Goal: Task Accomplishment & Management: Manage account settings

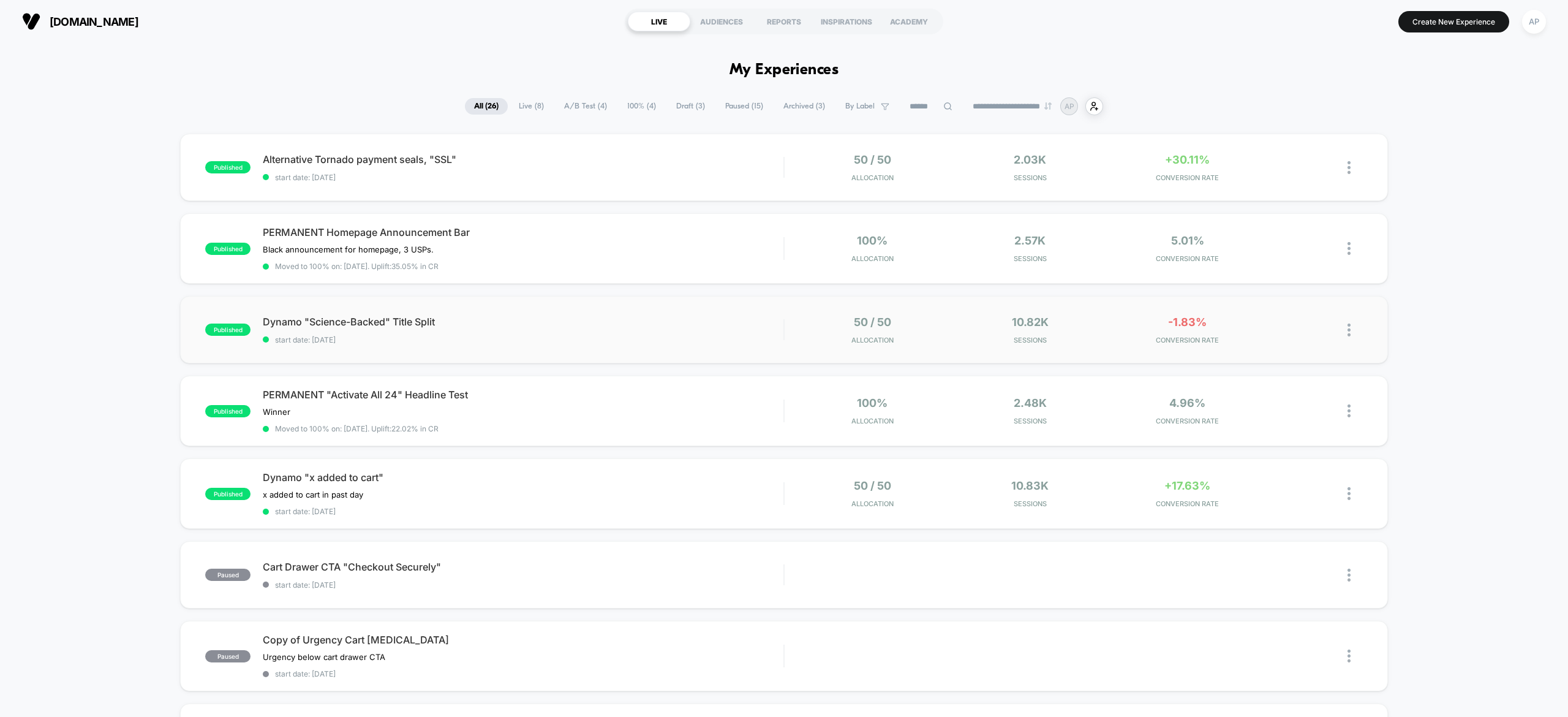
scroll to position [11, 0]
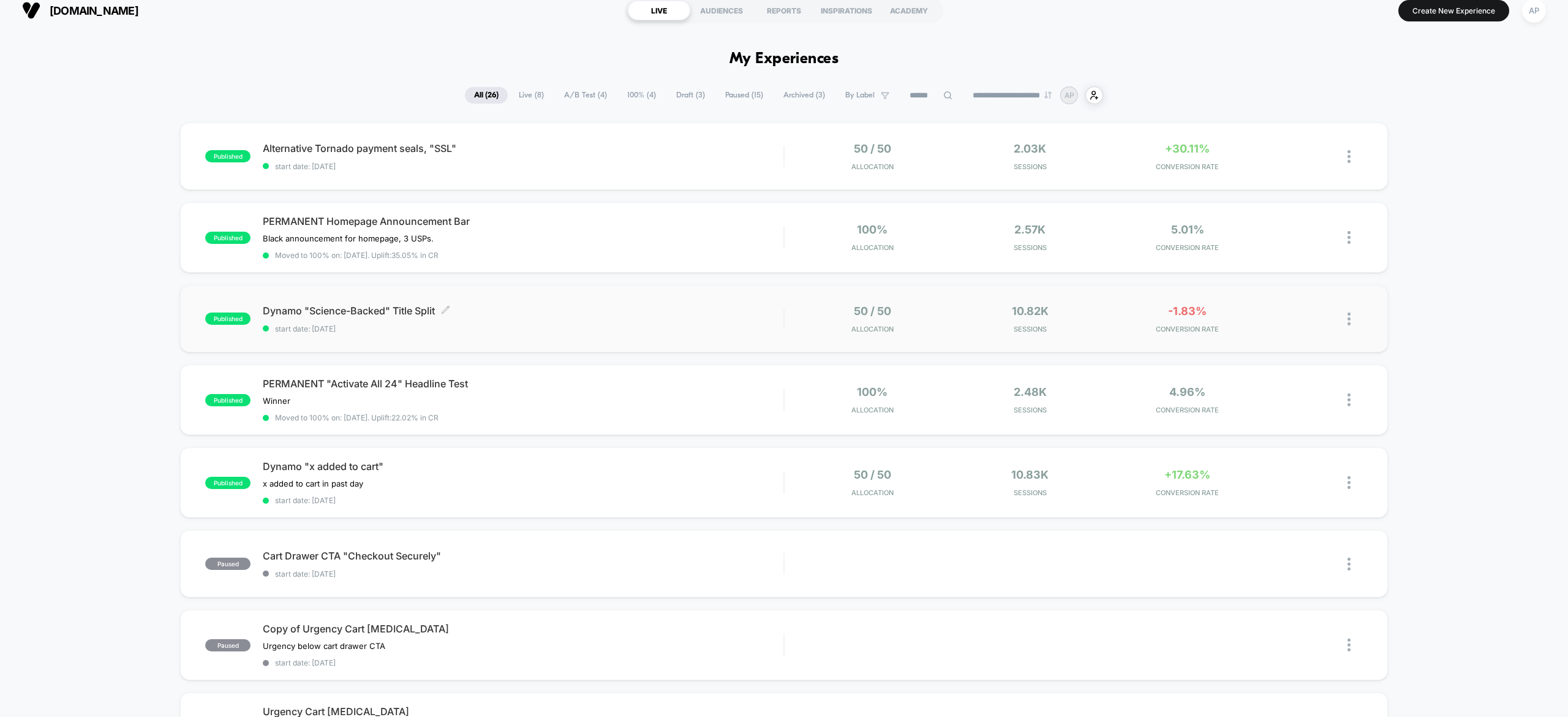
click at [573, 325] on span "start date: [DATE]" at bounding box center [522, 329] width 521 height 9
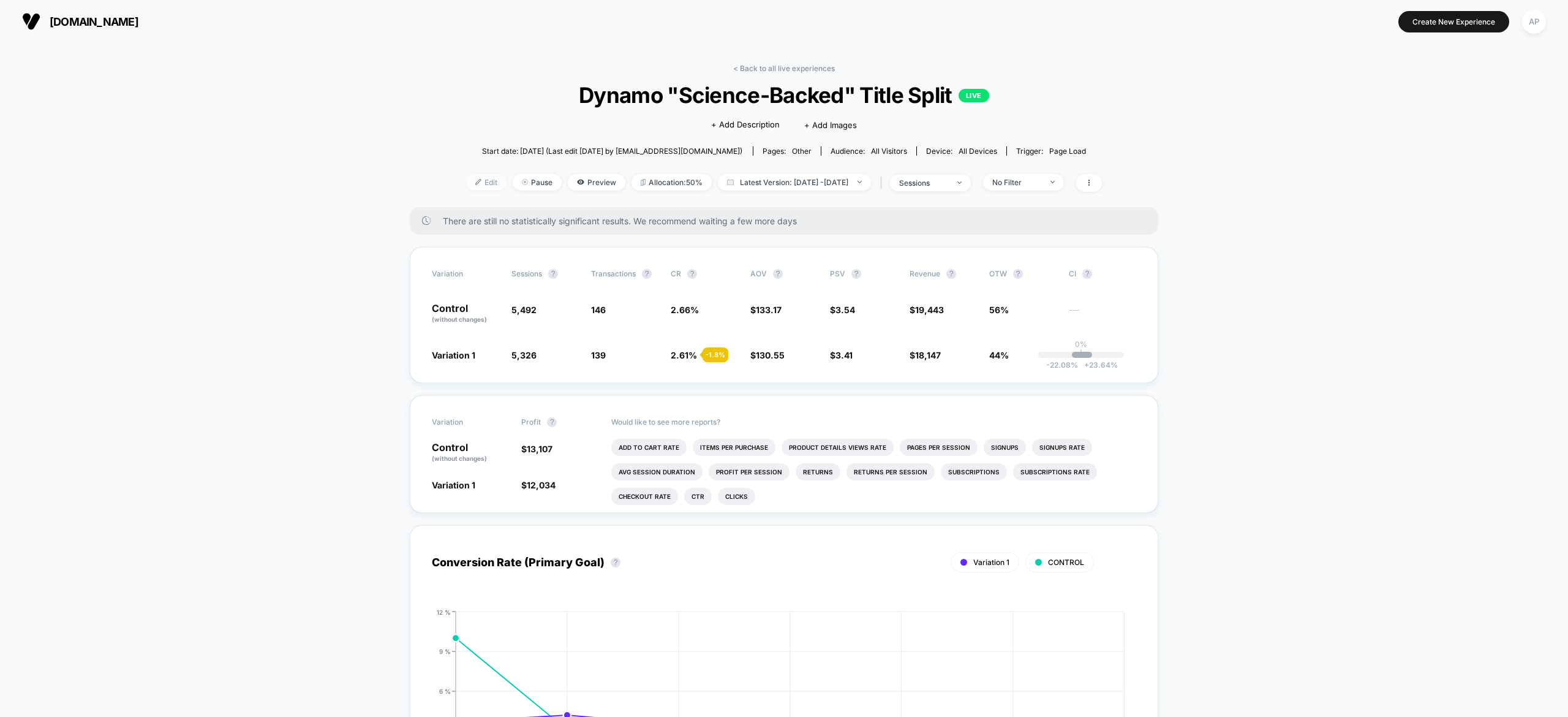
click at [466, 182] on span "Edit" at bounding box center [486, 182] width 40 height 16
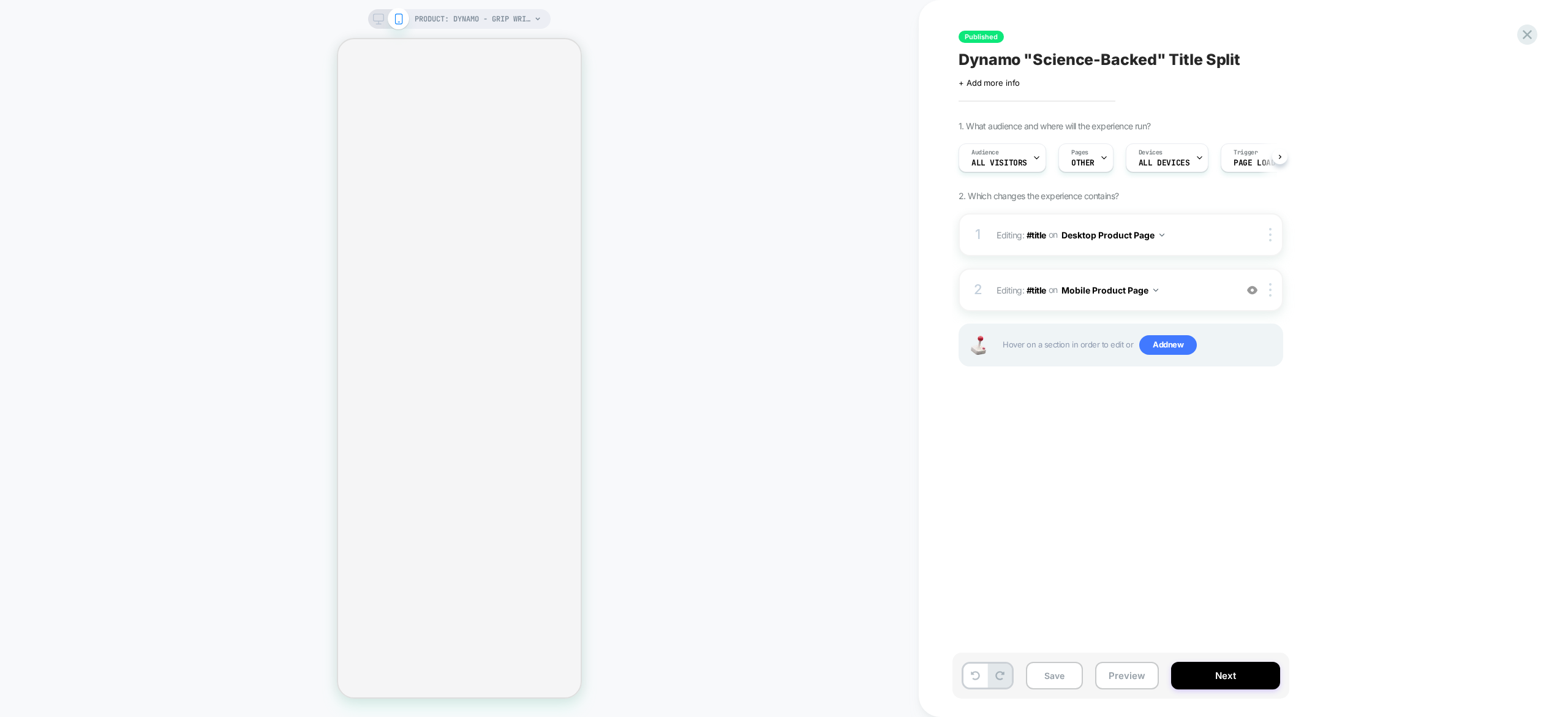
scroll to position [0, 1]
click at [1538, 34] on div "Published Dynamo "Science-Backed" Title Split Click to edit experience details …" at bounding box center [1244, 358] width 650 height 717
select select "**********"
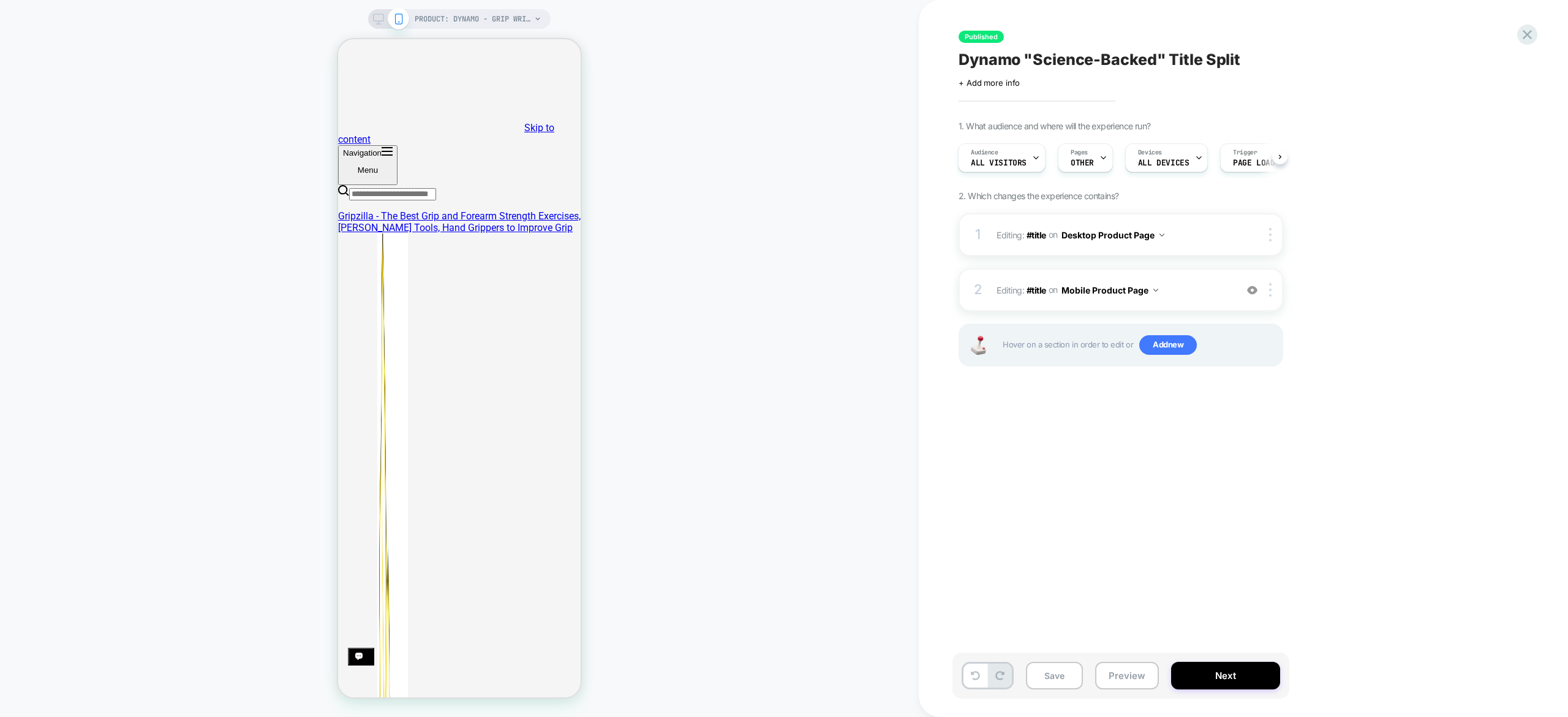
scroll to position [0, 0]
click at [1522, 33] on icon at bounding box center [1527, 34] width 16 height 16
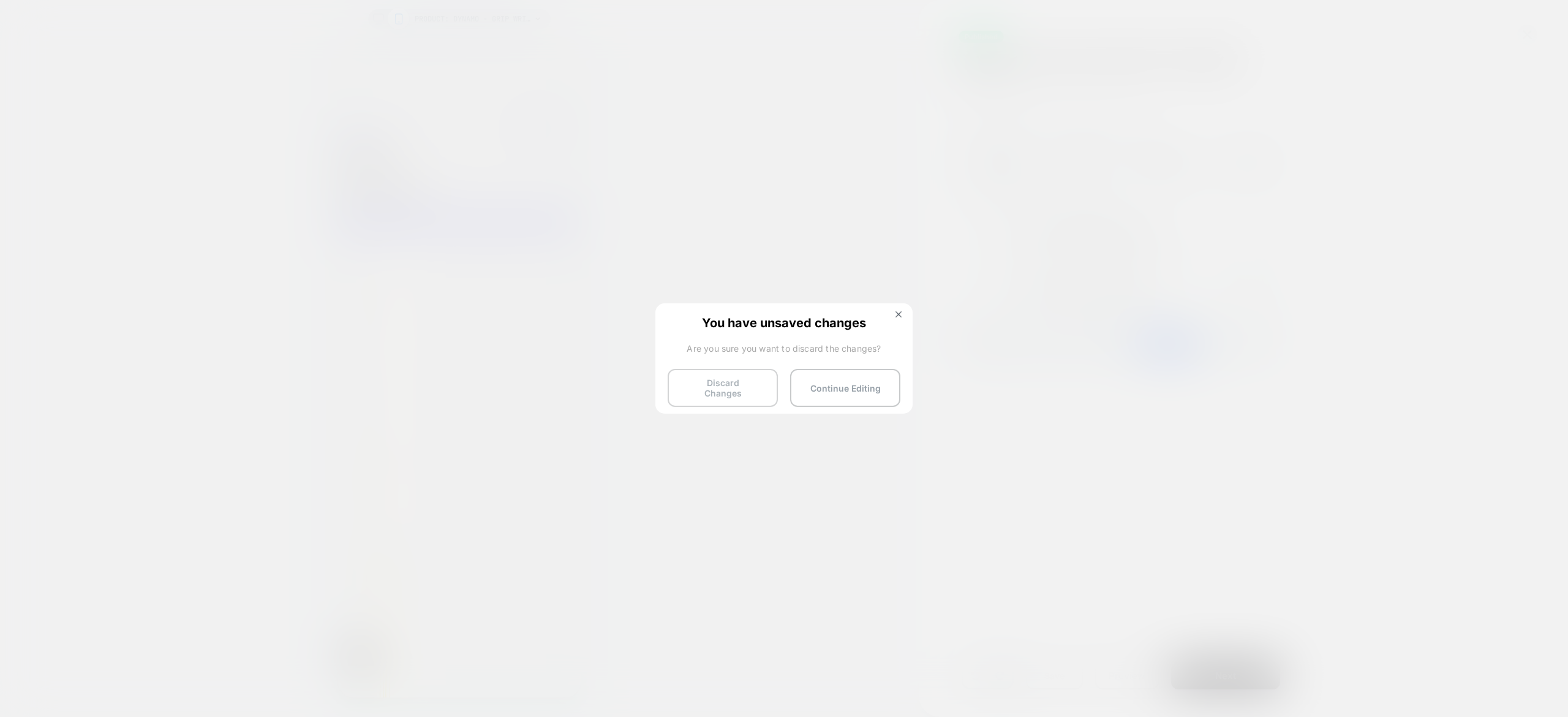
click at [736, 392] on button "Discard Changes" at bounding box center [723, 388] width 110 height 38
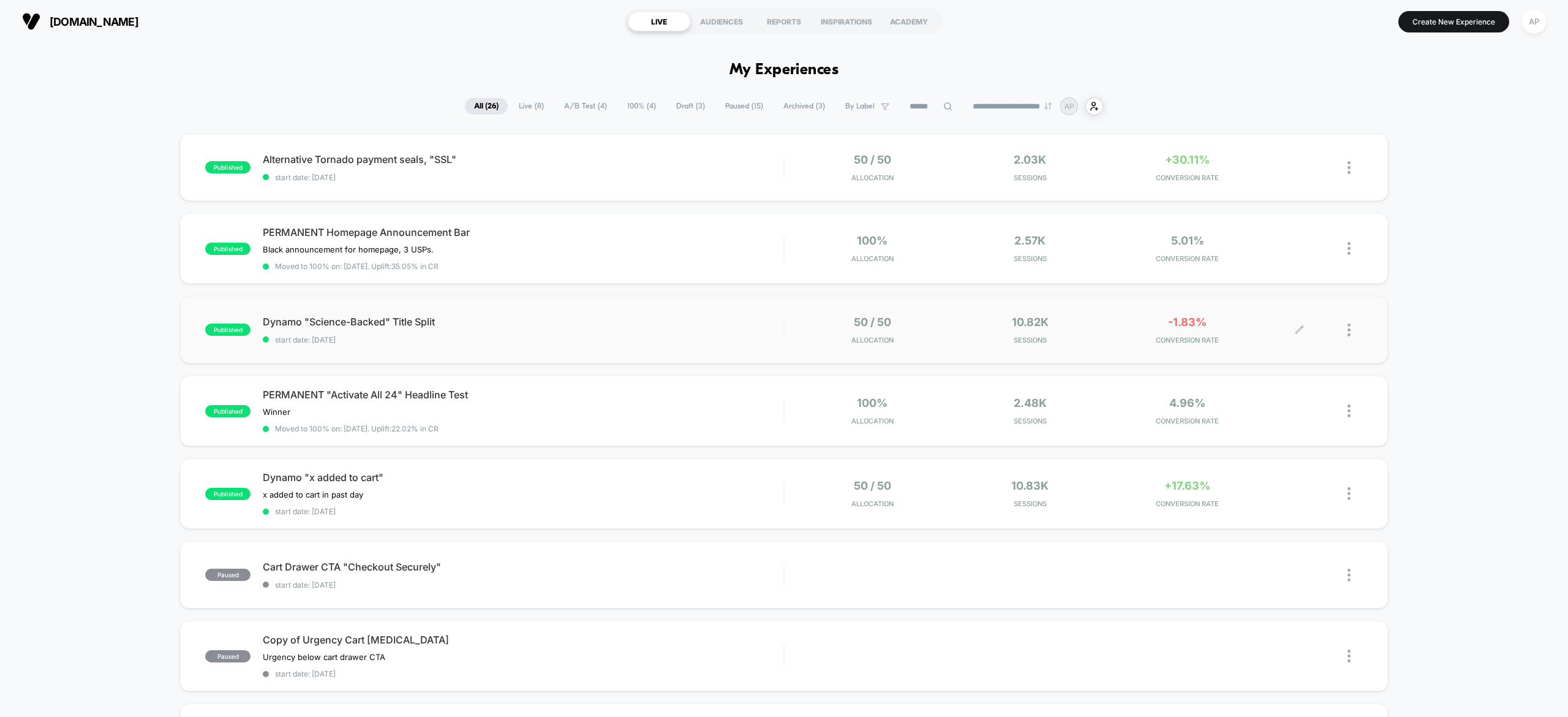
click at [1344, 331] on div at bounding box center [1330, 330] width 63 height 28
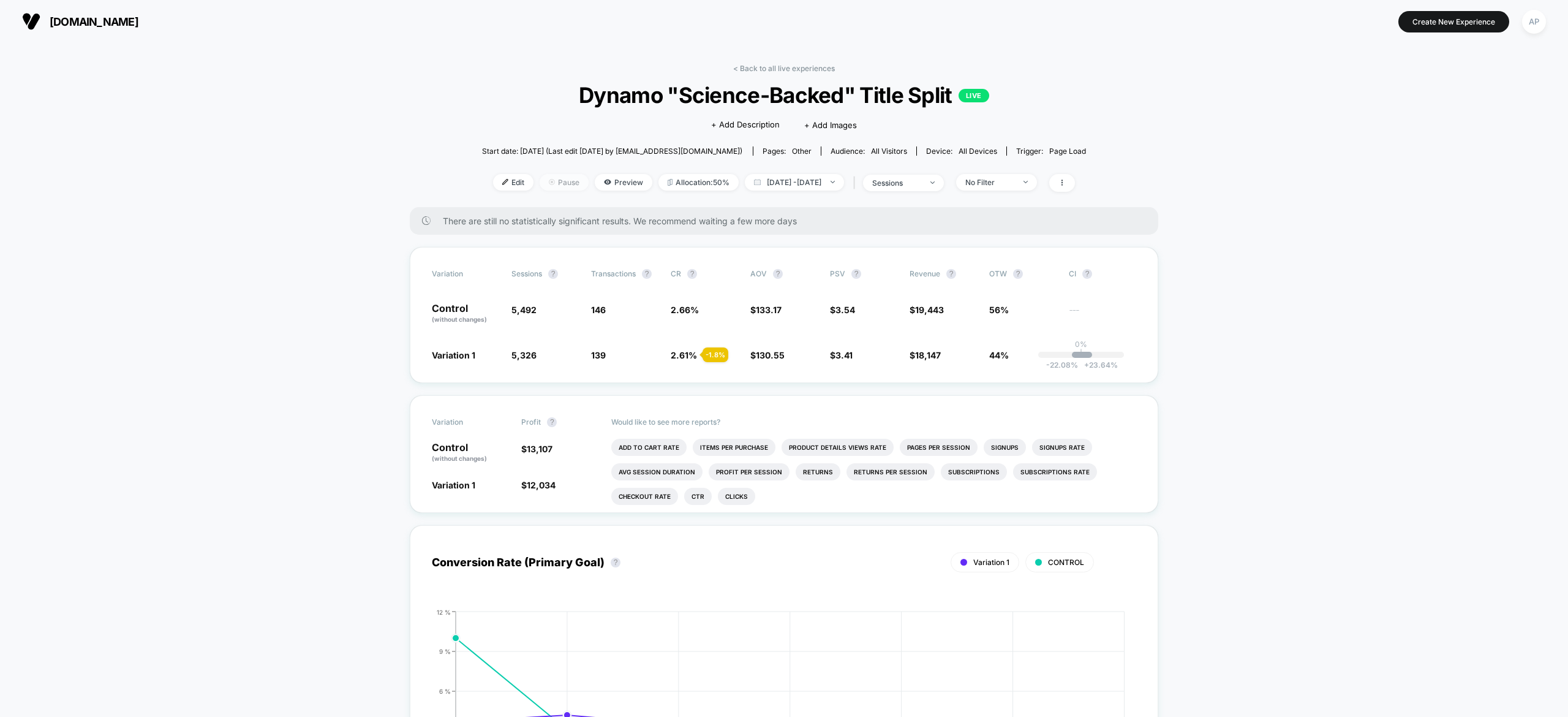
click at [549, 180] on img at bounding box center [552, 182] width 6 height 6
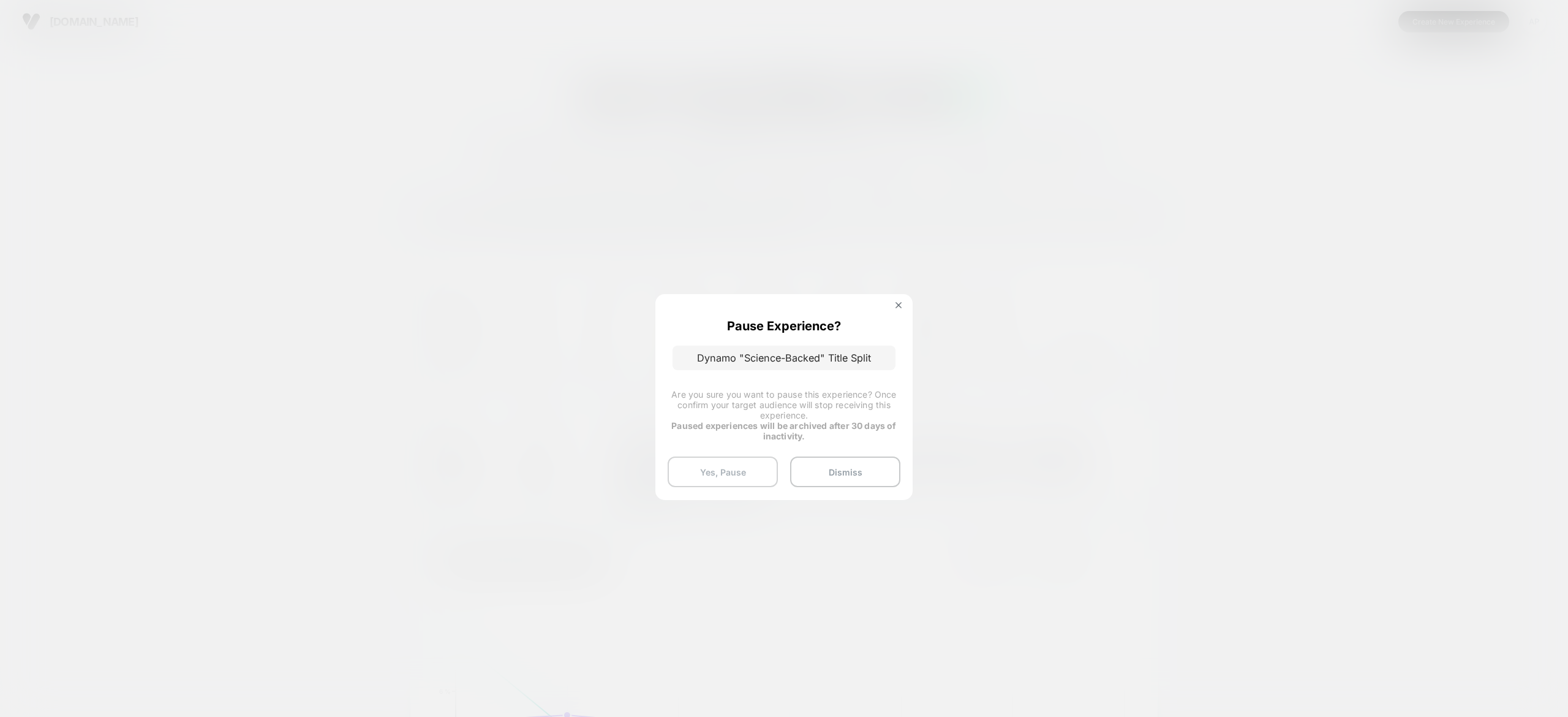
click at [726, 467] on button "Yes, Pause" at bounding box center [723, 472] width 110 height 31
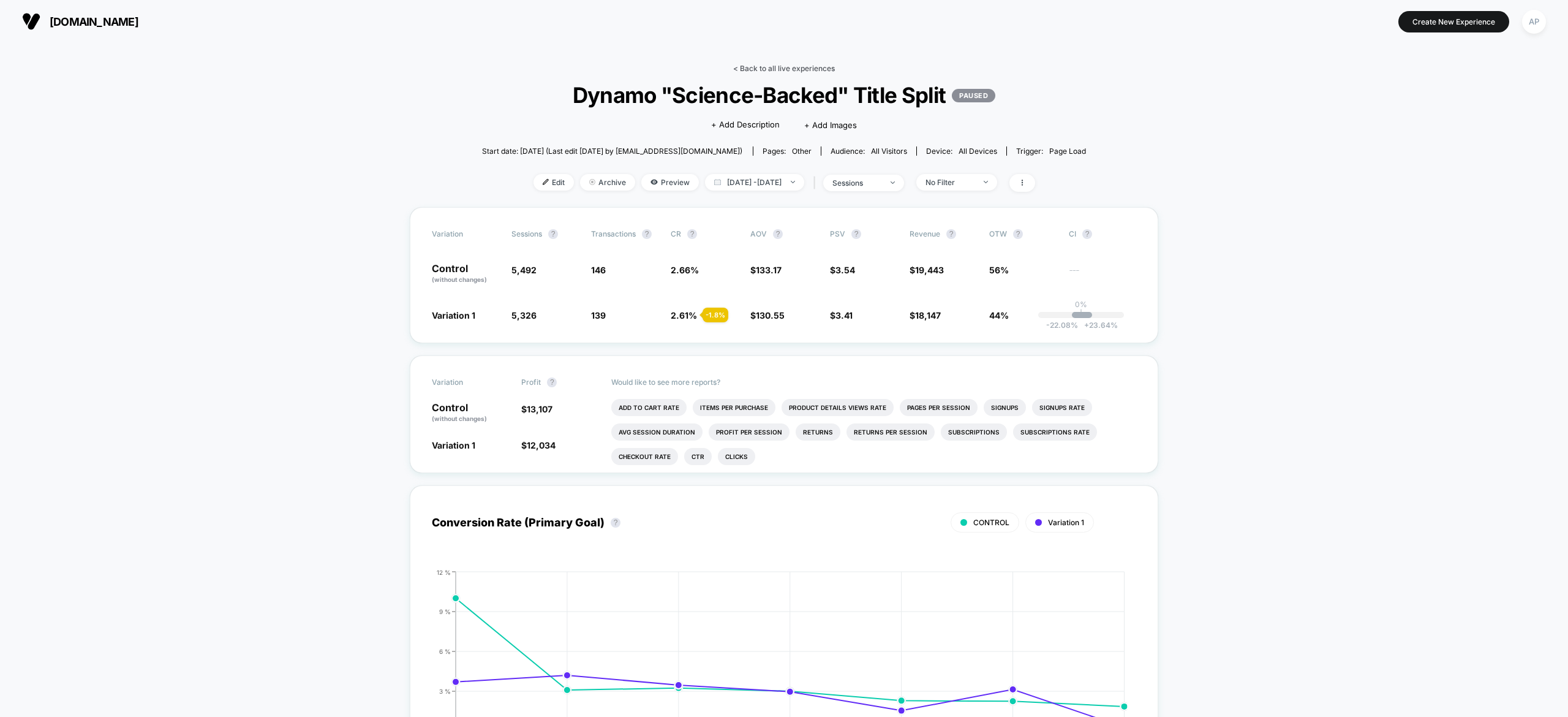
click at [772, 71] on link "< Back to all live experiences" at bounding box center [784, 68] width 102 height 9
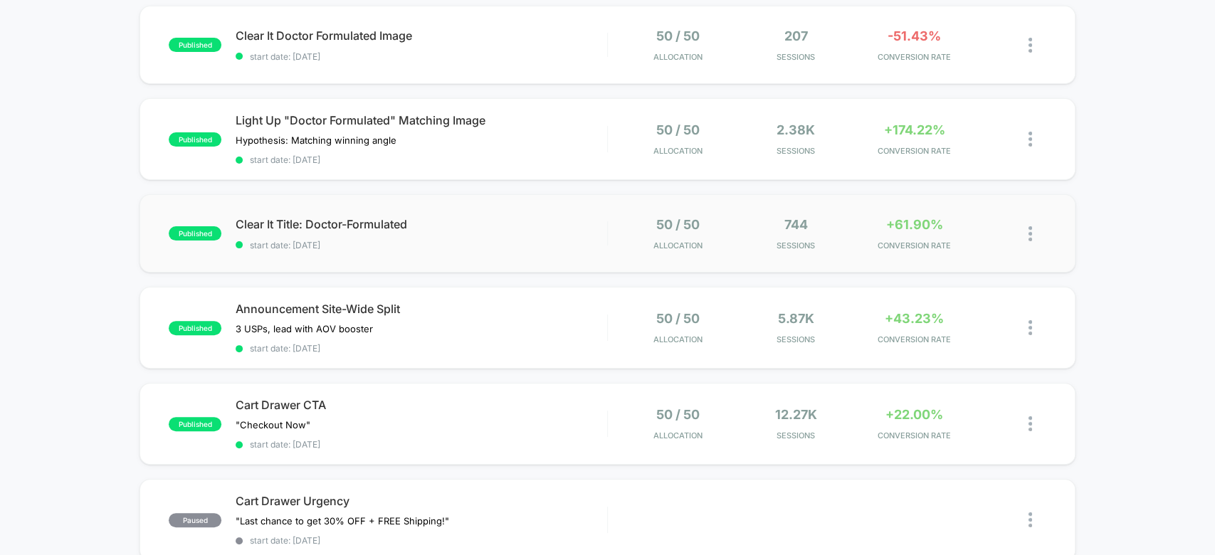
scroll to position [166, 0]
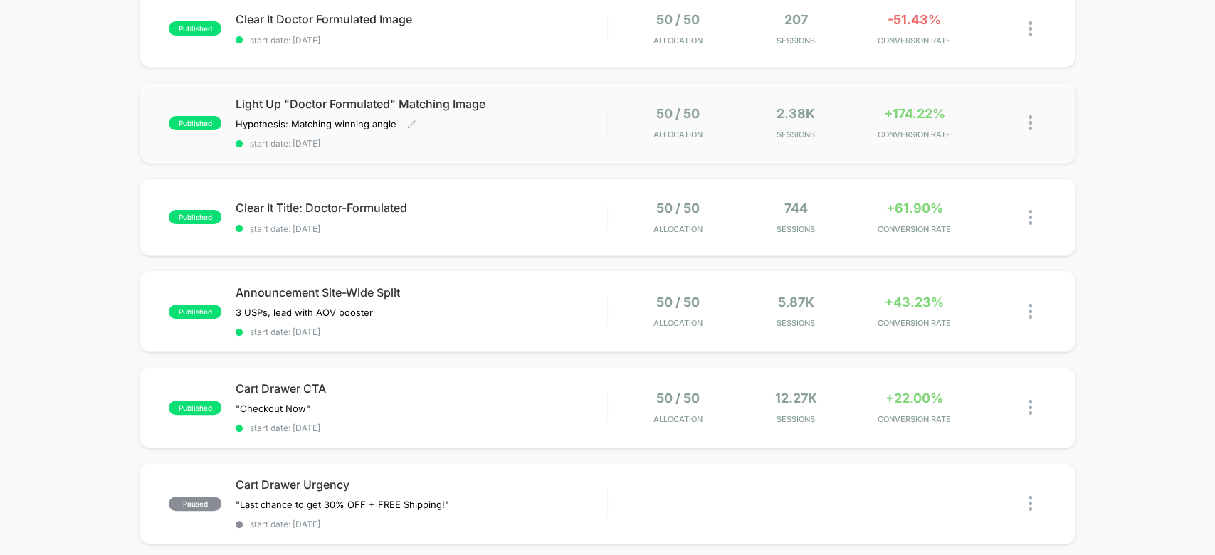
click at [553, 120] on div "Light Up "Doctor Formulated" Matching Image Hypothesis: Matching winning angle …" at bounding box center [421, 123] width 371 height 52
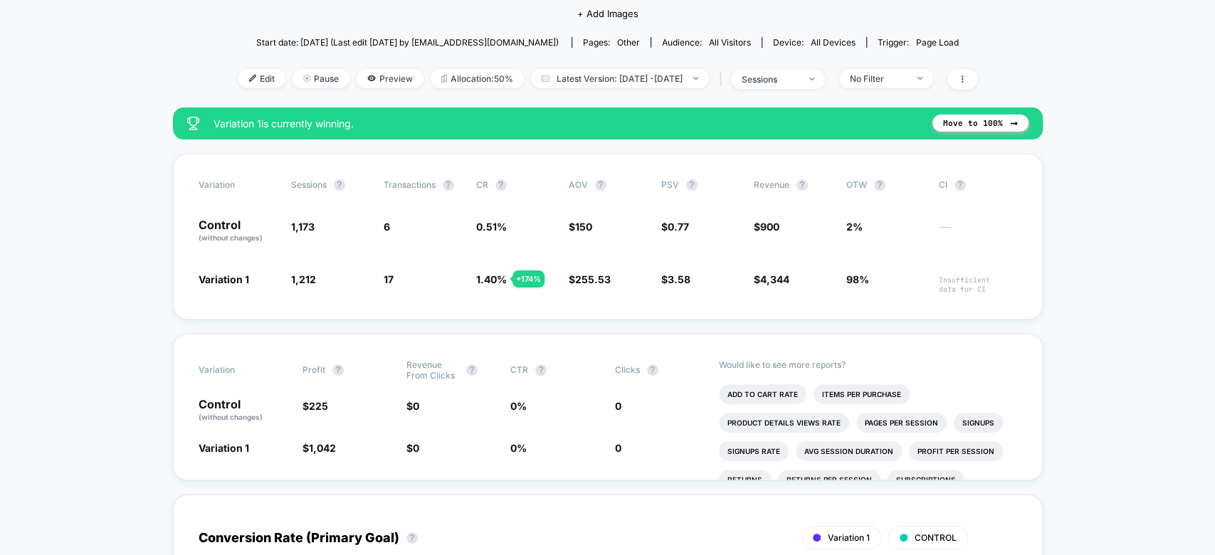
scroll to position [157, 0]
